Goal: Information Seeking & Learning: Check status

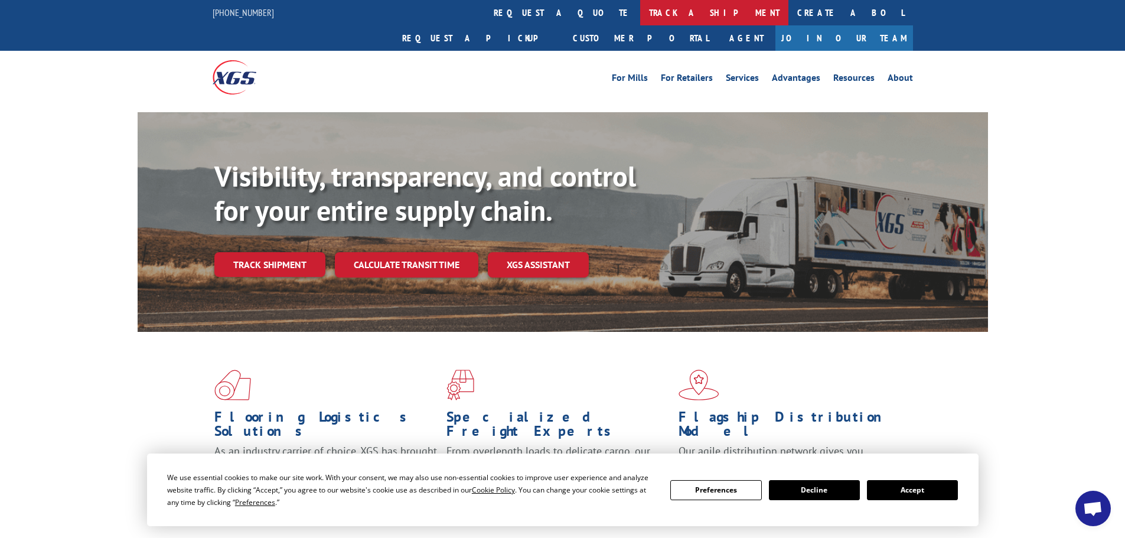
click at [640, 14] on link "track a shipment" at bounding box center [714, 12] width 148 height 25
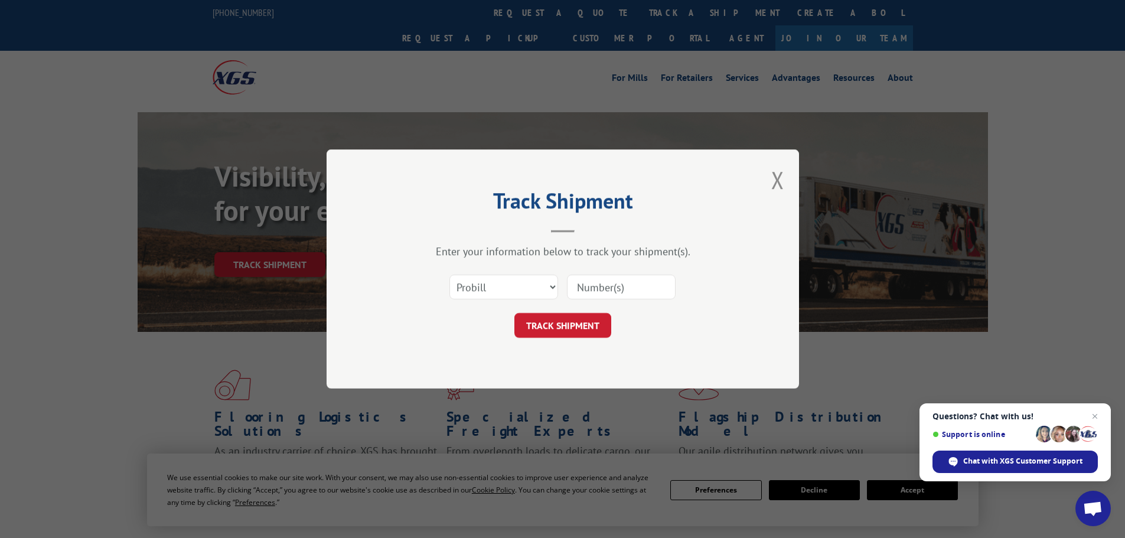
click at [1052, 164] on div "Track Shipment Enter your information below to track your shipment(s). Select c…" at bounding box center [562, 269] width 1125 height 538
click at [512, 291] on select "Select category... Probill BOL PO" at bounding box center [504, 287] width 109 height 25
select select "bol"
click at [450, 275] on select "Select category... Probill BOL PO" at bounding box center [504, 287] width 109 height 25
click at [584, 287] on input at bounding box center [621, 287] width 109 height 25
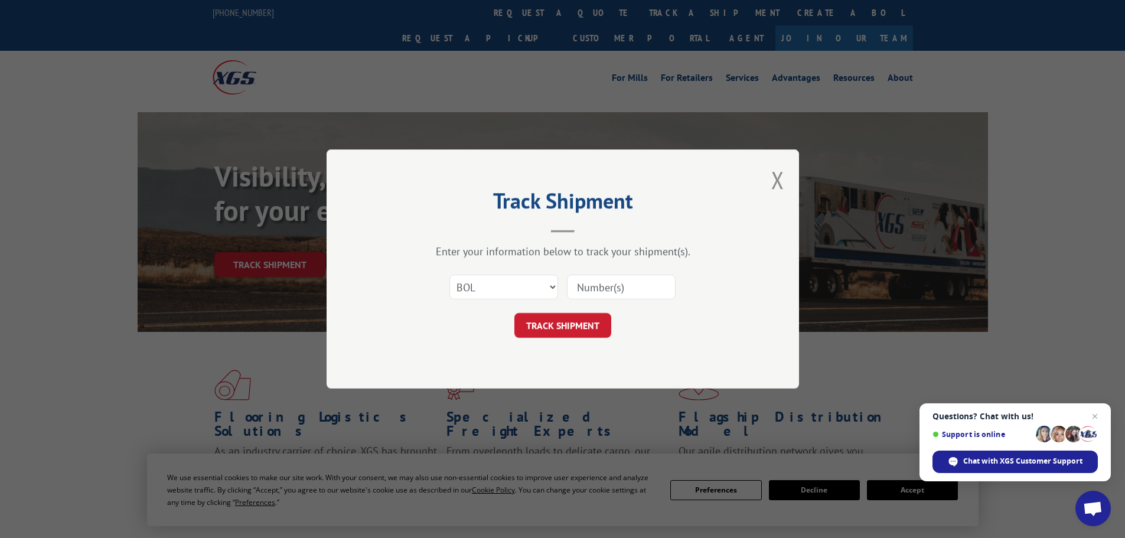
paste input "7066130"
type input "7066130"
click at [561, 333] on button "TRACK SHIPMENT" at bounding box center [563, 325] width 97 height 25
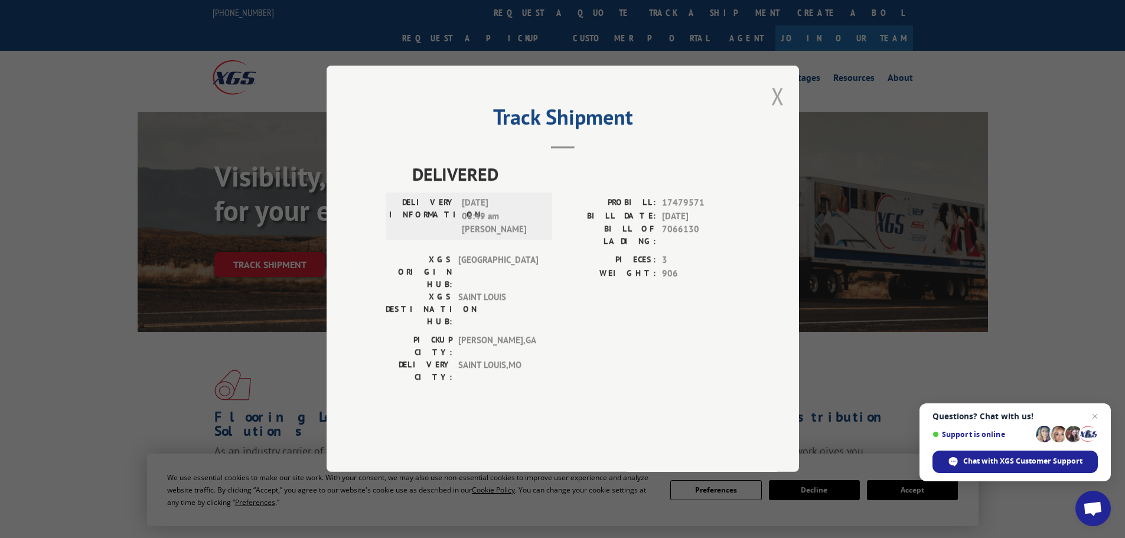
click at [776, 112] on button "Close modal" at bounding box center [778, 95] width 13 height 31
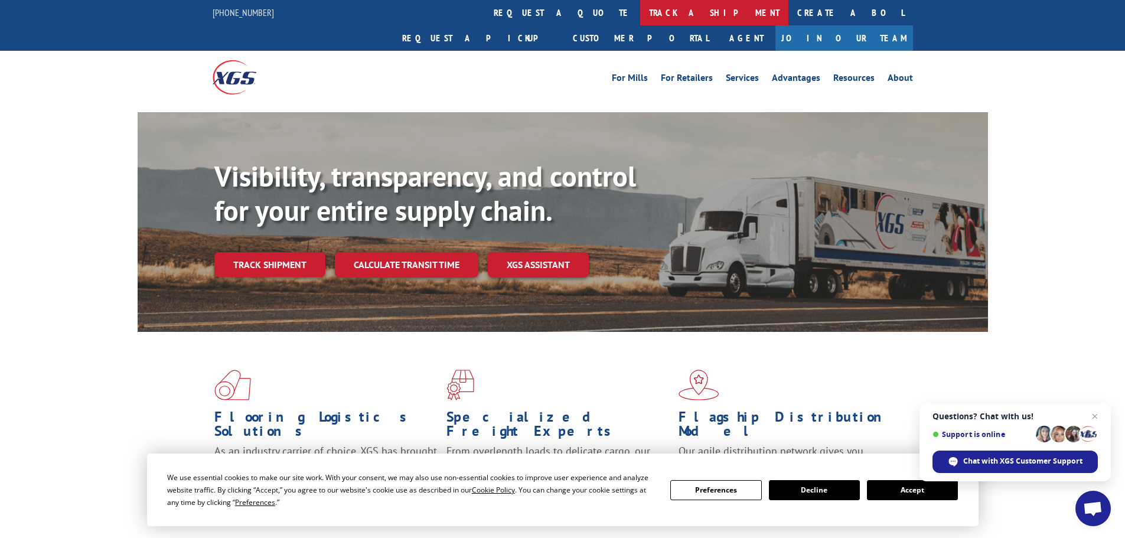
click at [640, 18] on link "track a shipment" at bounding box center [714, 12] width 148 height 25
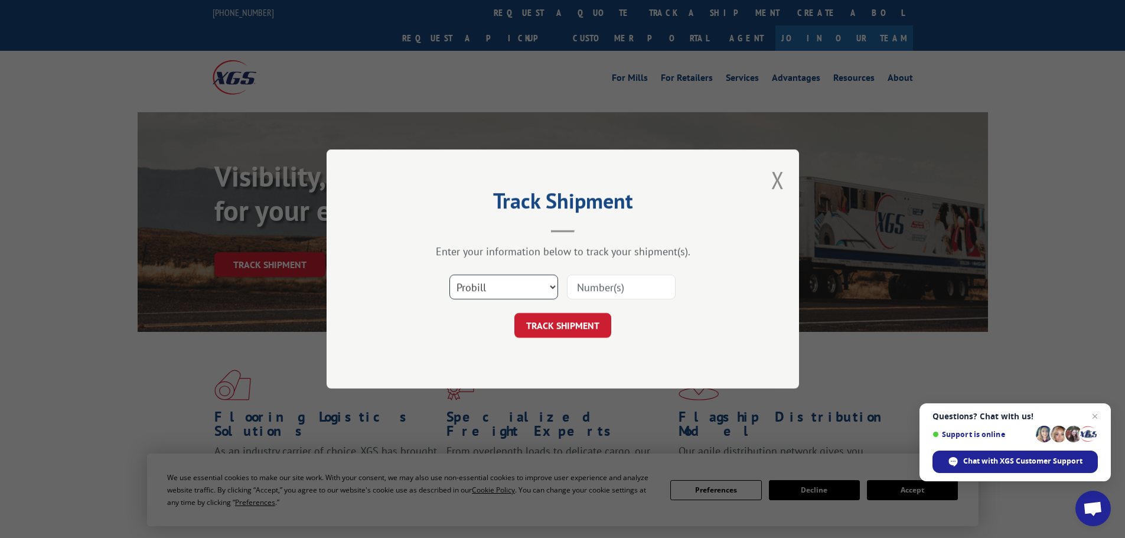
click at [486, 288] on select "Select category... Probill BOL PO" at bounding box center [504, 287] width 109 height 25
select select "bol"
click at [450, 275] on select "Select category... Probill BOL PO" at bounding box center [504, 287] width 109 height 25
click at [577, 287] on input at bounding box center [621, 287] width 109 height 25
paste input "5641666"
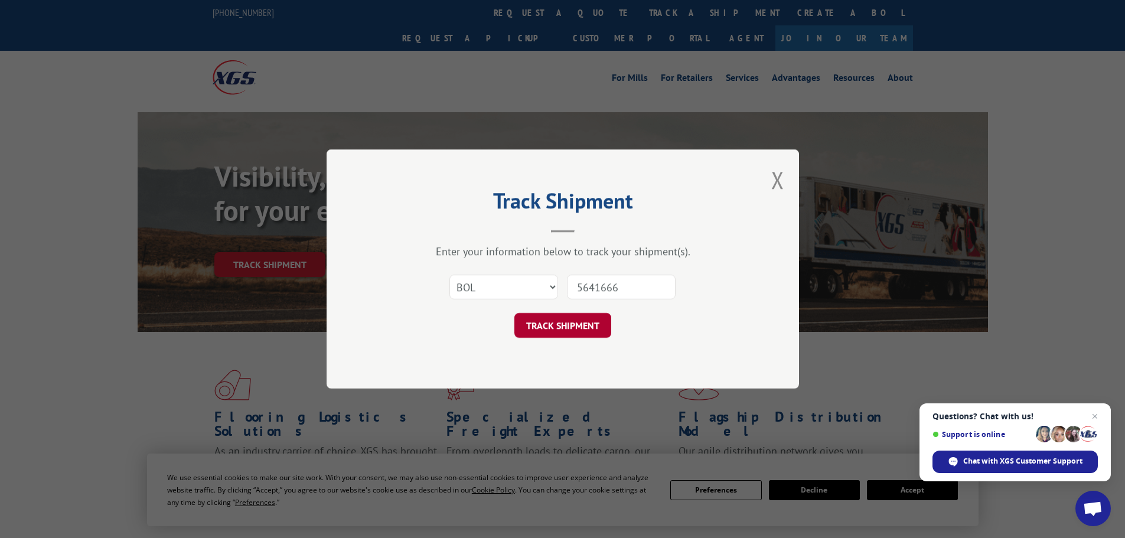
type input "5641666"
click at [574, 327] on button "TRACK SHIPMENT" at bounding box center [563, 325] width 97 height 25
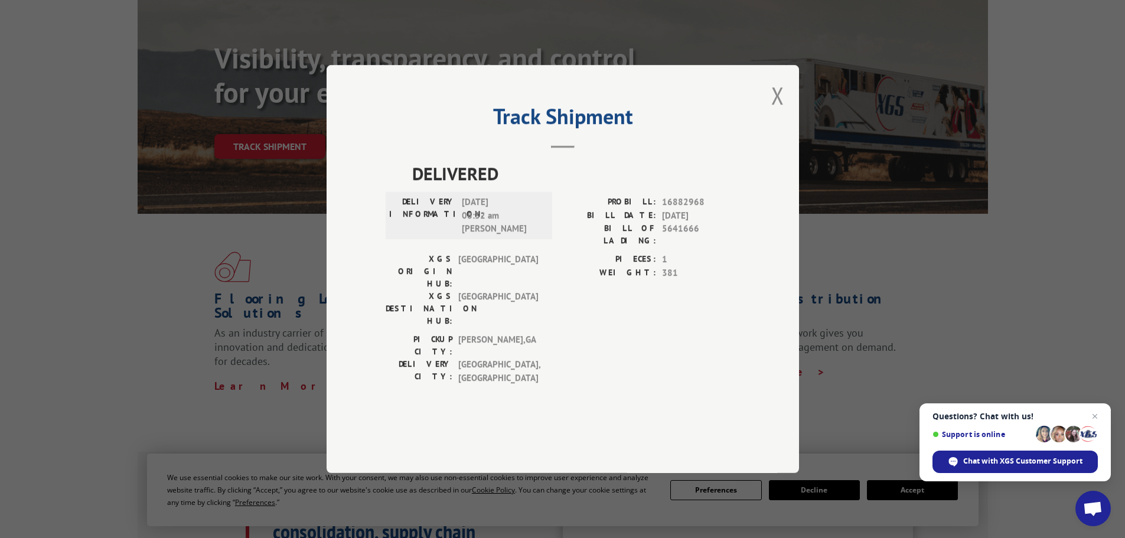
scroll to position [59, 0]
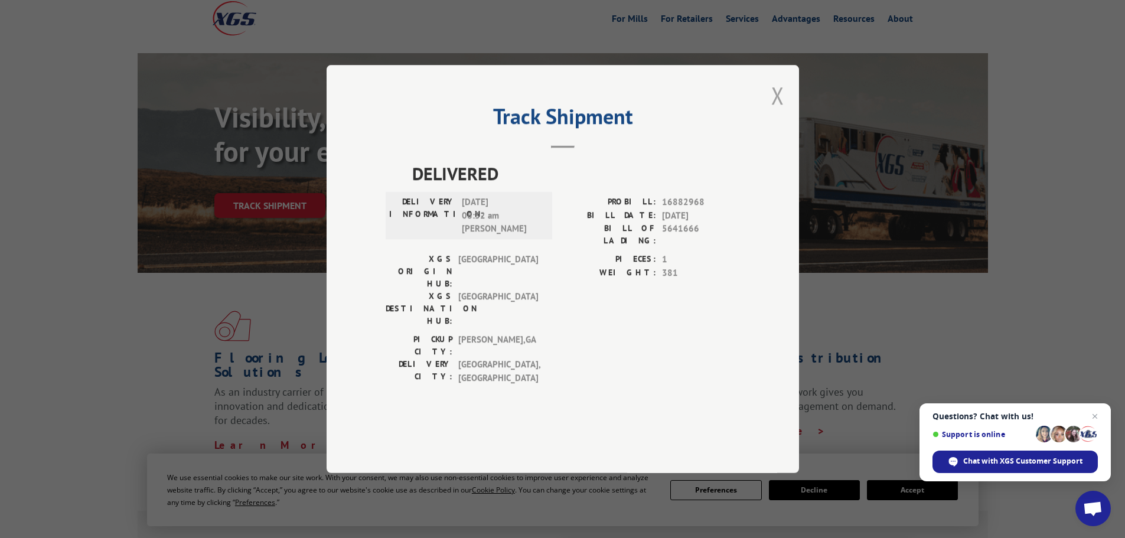
click at [776, 111] on button "Close modal" at bounding box center [778, 95] width 13 height 31
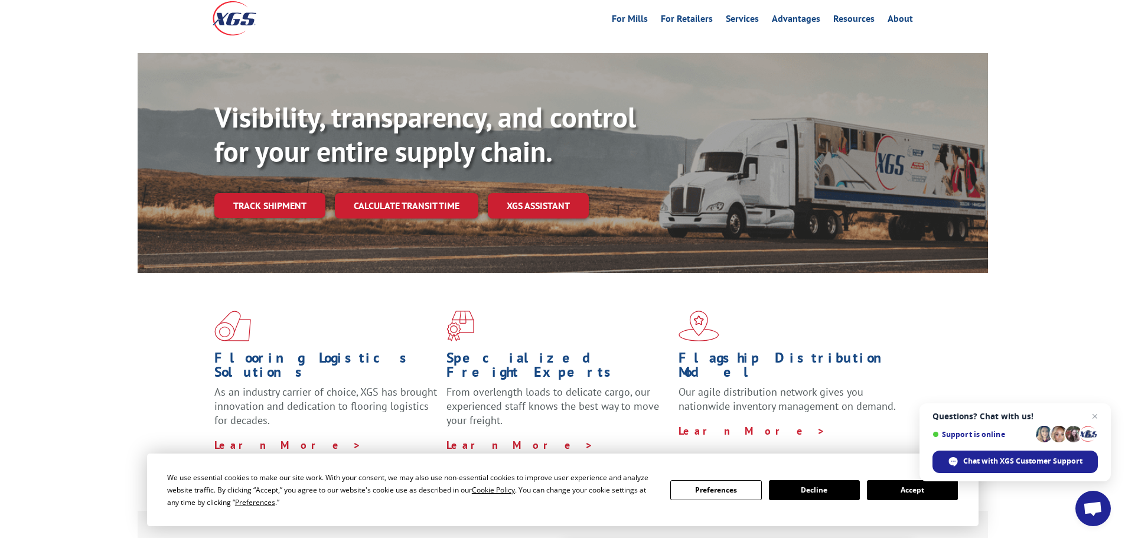
scroll to position [0, 0]
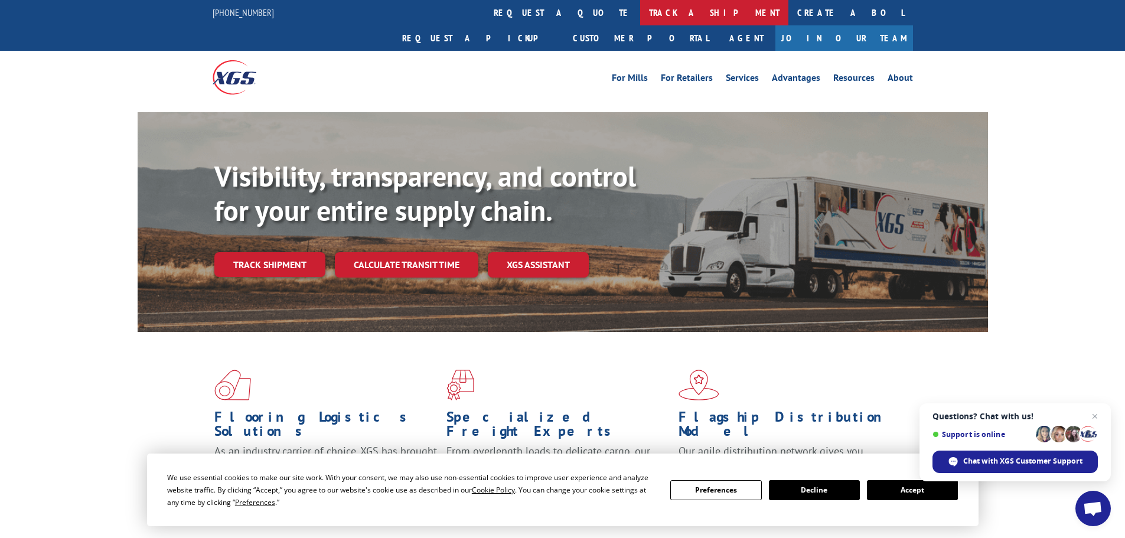
click at [640, 15] on link "track a shipment" at bounding box center [714, 12] width 148 height 25
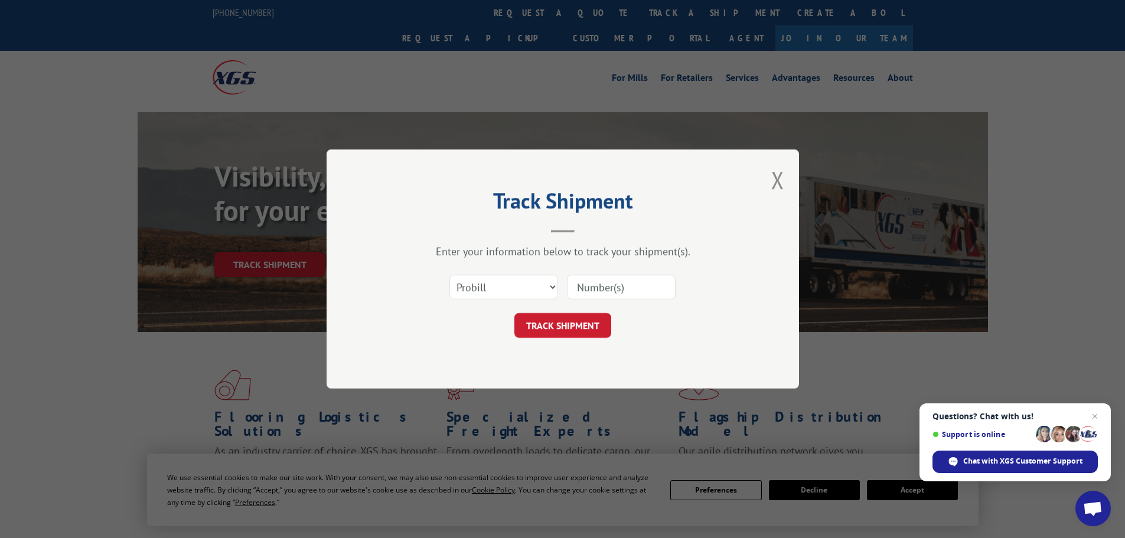
paste input "85495"
type input "85495"
click at [561, 328] on button "TRACK SHIPMENT" at bounding box center [563, 325] width 97 height 25
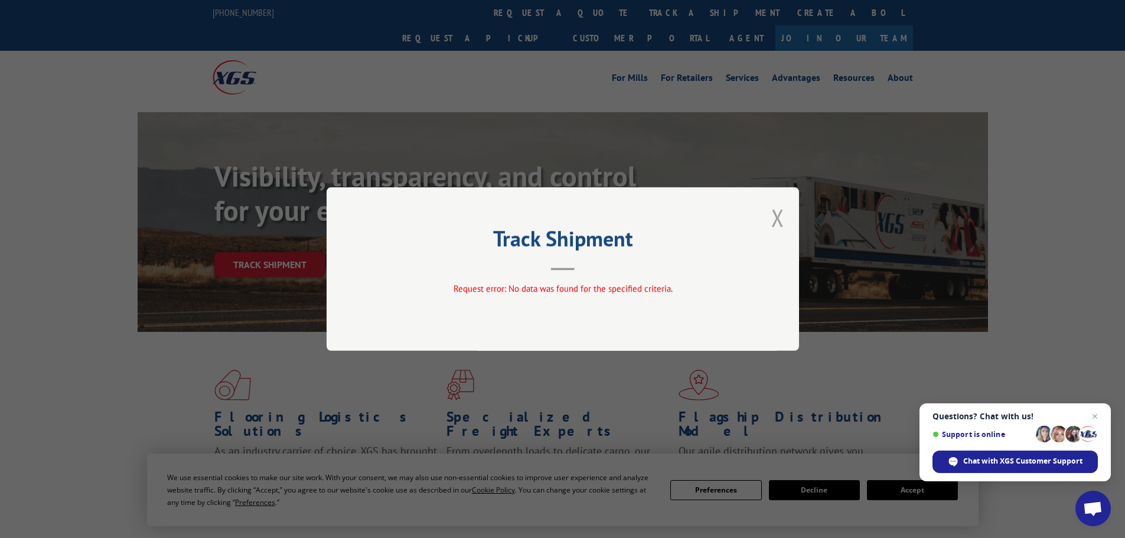
click at [776, 219] on button "Close modal" at bounding box center [778, 217] width 13 height 31
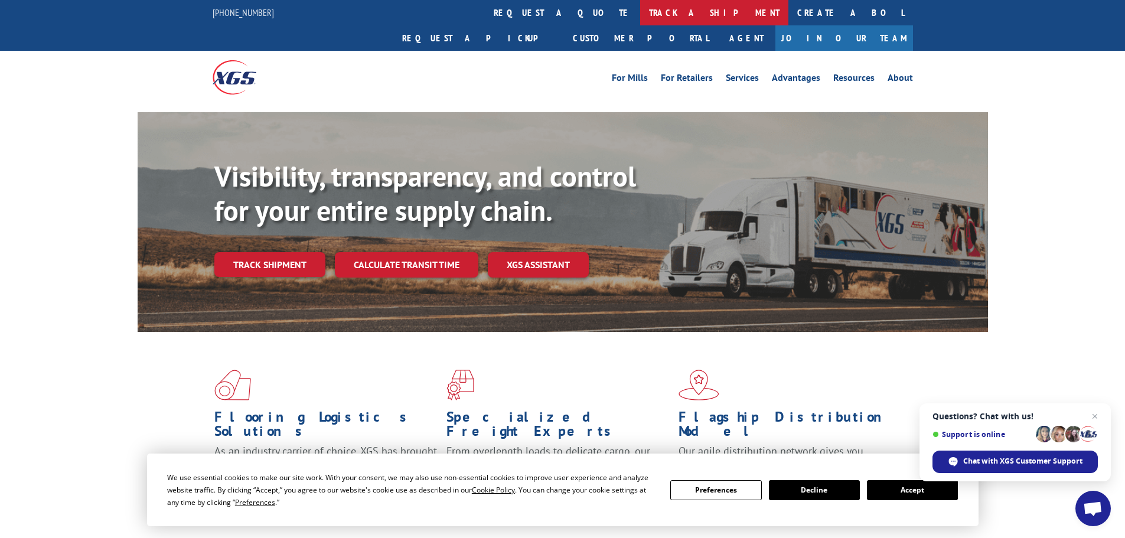
click at [640, 12] on link "track a shipment" at bounding box center [714, 12] width 148 height 25
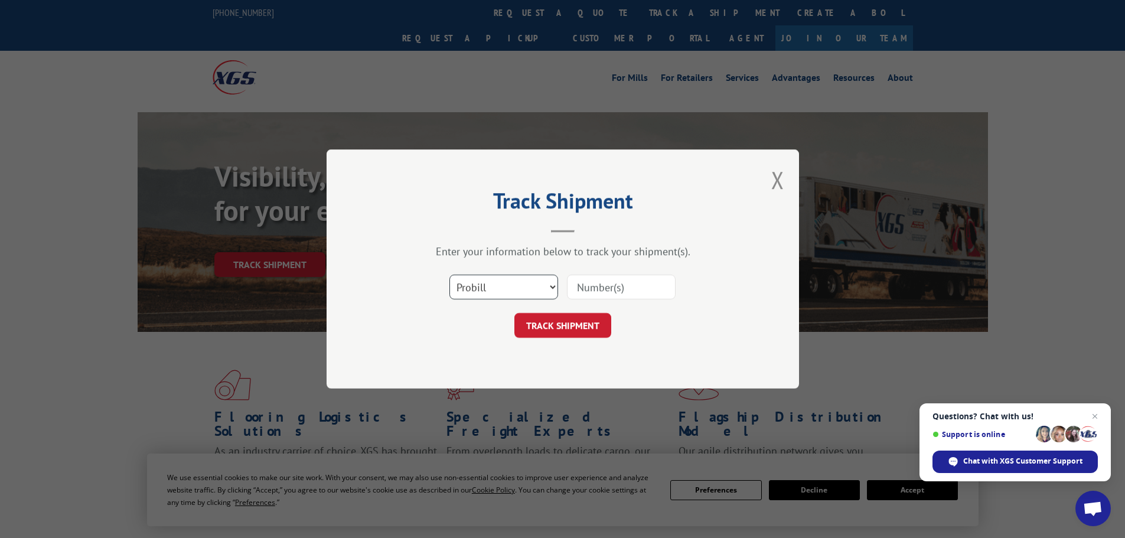
click at [487, 285] on select "Select category... Probill BOL PO" at bounding box center [504, 287] width 109 height 25
select select "bol"
click at [450, 275] on select "Select category... Probill BOL PO" at bounding box center [504, 287] width 109 height 25
click at [575, 286] on input at bounding box center [621, 287] width 109 height 25
paste input "5641666"
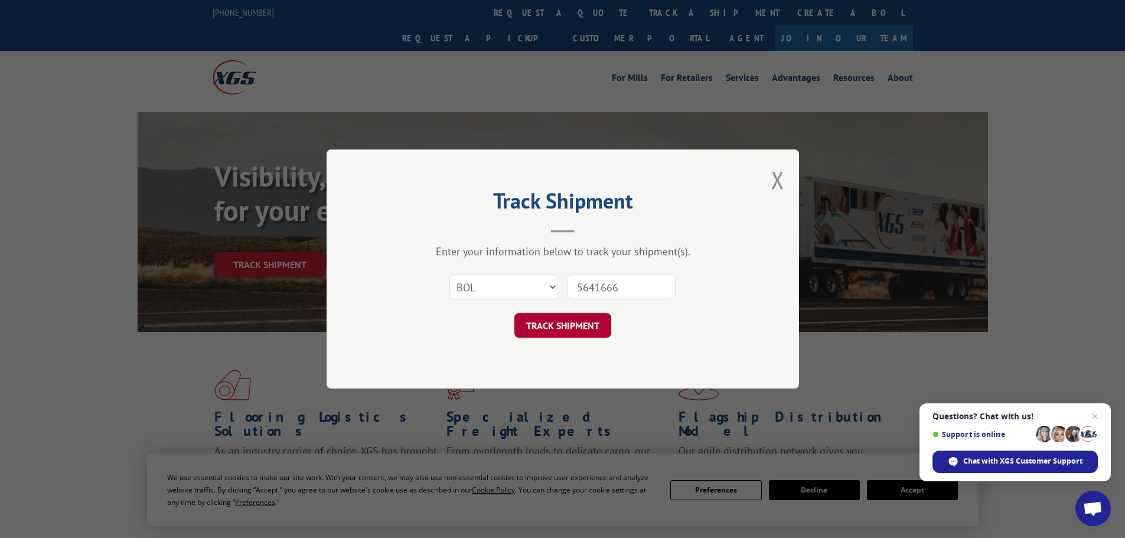
type input "5641666"
click at [572, 330] on button "TRACK SHIPMENT" at bounding box center [563, 325] width 97 height 25
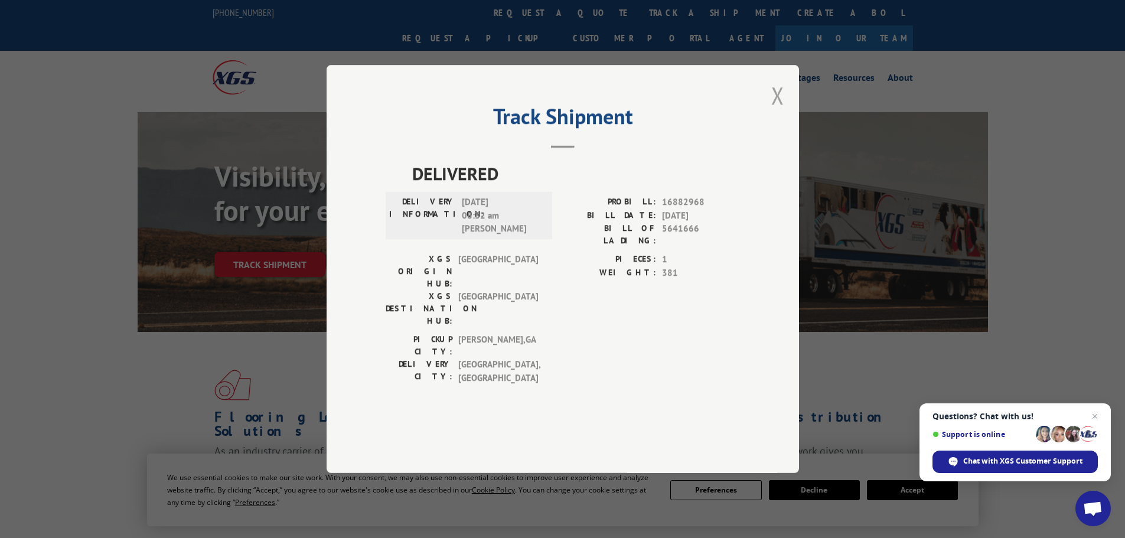
drag, startPoint x: 780, startPoint y: 131, endPoint x: 532, endPoint y: 96, distance: 250.0
click at [779, 111] on button "Close modal" at bounding box center [778, 95] width 13 height 31
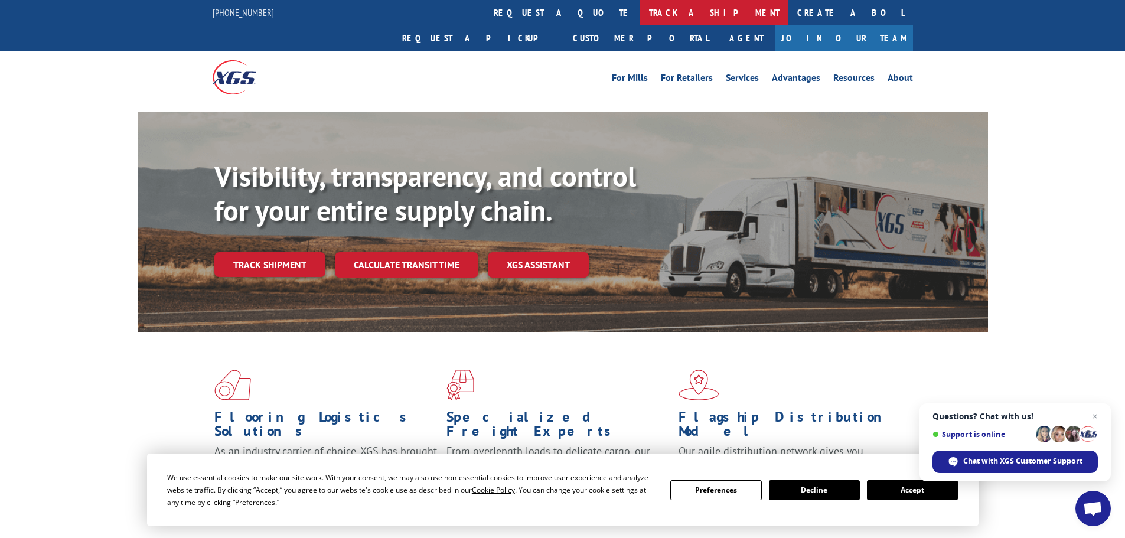
click at [640, 14] on link "track a shipment" at bounding box center [714, 12] width 148 height 25
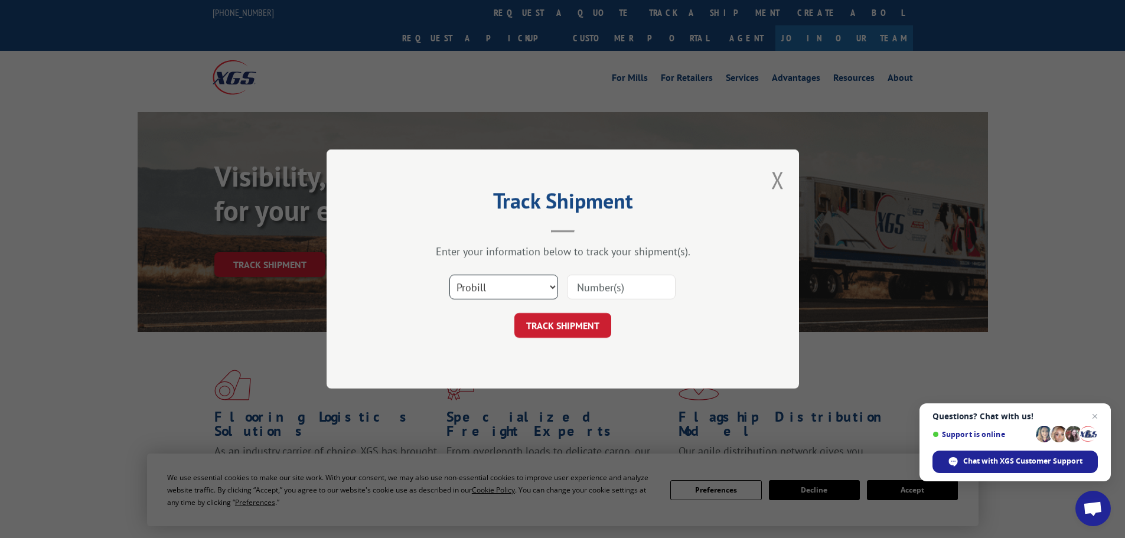
click at [490, 292] on select "Select category... Probill BOL PO" at bounding box center [504, 287] width 109 height 25
select select "po"
click at [450, 275] on select "Select category... Probill BOL PO" at bounding box center [504, 287] width 109 height 25
paste input "94503181"
type input "94503181"
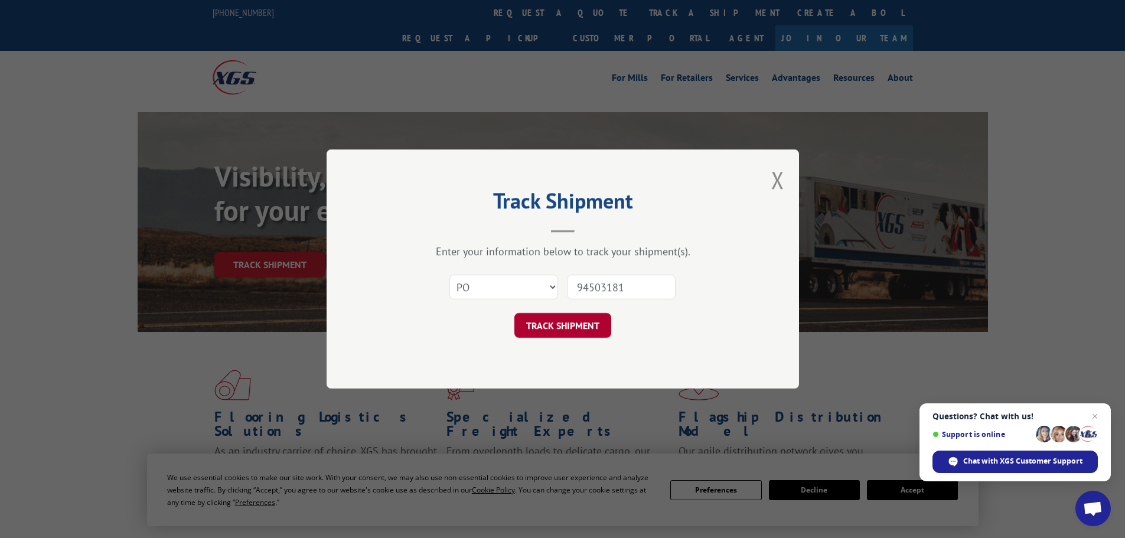
click at [579, 327] on button "TRACK SHIPMENT" at bounding box center [563, 325] width 97 height 25
